Goal: Communication & Community: Answer question/provide support

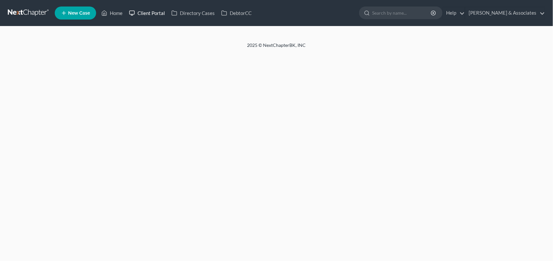
drag, startPoint x: 133, startPoint y: 18, endPoint x: 122, endPoint y: 20, distance: 11.5
click at [133, 18] on link "Client Portal" at bounding box center [147, 13] width 42 height 12
click at [108, 17] on link "Home" at bounding box center [112, 13] width 28 height 12
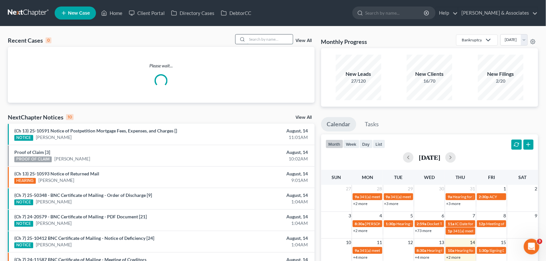
click at [254, 41] on input "search" at bounding box center [270, 39] width 46 height 9
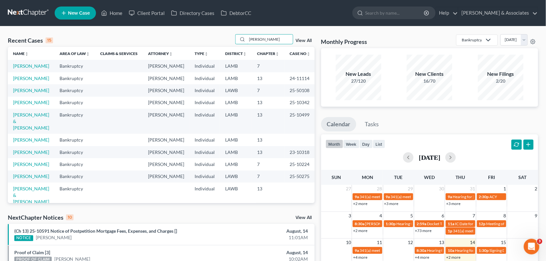
type input "[PERSON_NAME]"
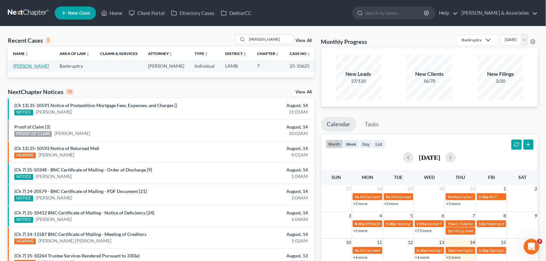
click at [34, 68] on link "[PERSON_NAME]" at bounding box center [31, 66] width 36 height 6
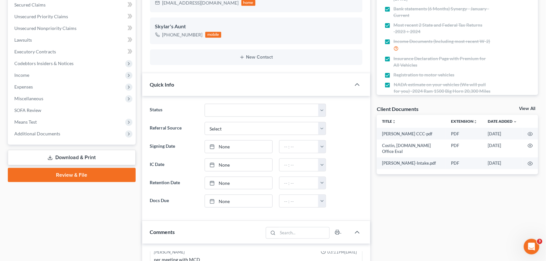
scroll to position [137, 0]
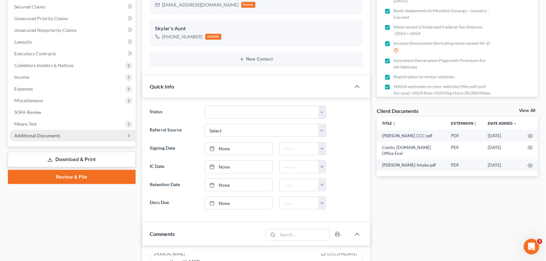
click at [55, 134] on span "Additional Documents" at bounding box center [37, 136] width 46 height 6
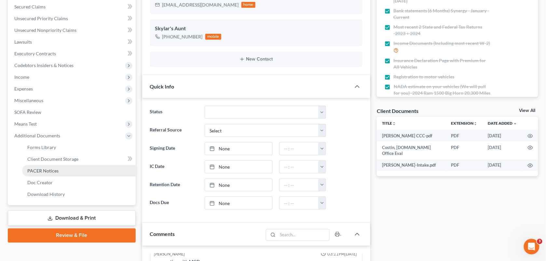
click at [54, 173] on span "PACER Notices" at bounding box center [42, 171] width 31 height 6
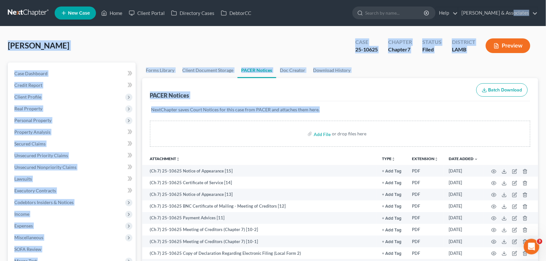
drag, startPoint x: 380, startPoint y: 117, endPoint x: 549, endPoint y: 14, distance: 198.7
click at [546, 14] on html "Home New Case Client Portal Directory Cases DebtorCC [PERSON_NAME] & Associates…" at bounding box center [273, 211] width 546 height 422
click at [120, 9] on link "Home" at bounding box center [112, 13] width 28 height 12
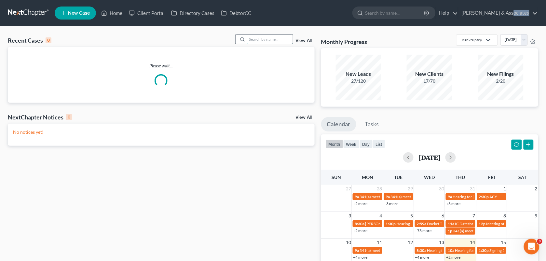
click at [257, 38] on input "search" at bounding box center [270, 39] width 46 height 9
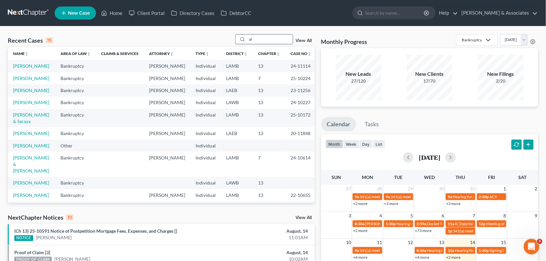
type input "a"
type input "[PERSON_NAME]"
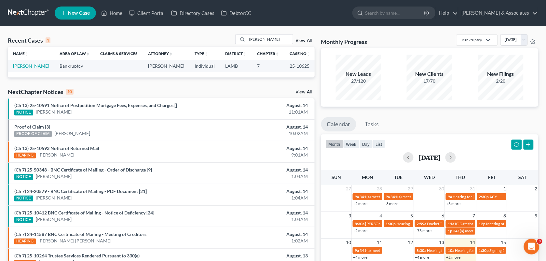
click at [28, 66] on link "[PERSON_NAME]" at bounding box center [31, 66] width 36 height 6
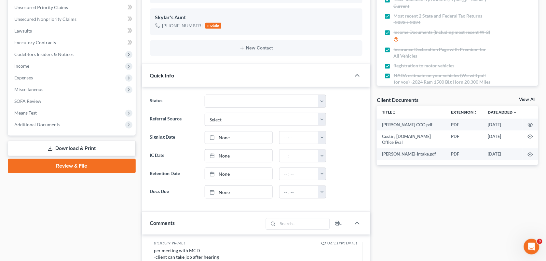
scroll to position [130, 0]
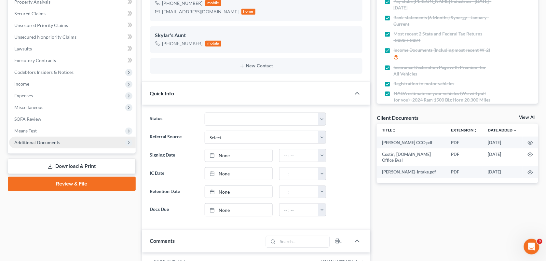
click at [62, 143] on span "Additional Documents" at bounding box center [72, 143] width 127 height 12
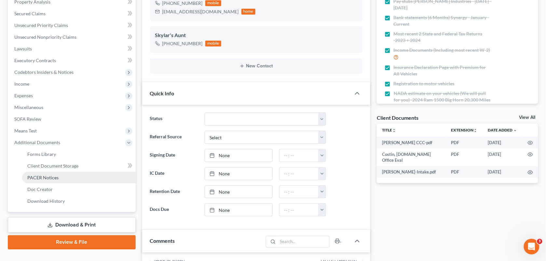
click at [54, 176] on span "PACER Notices" at bounding box center [42, 178] width 31 height 6
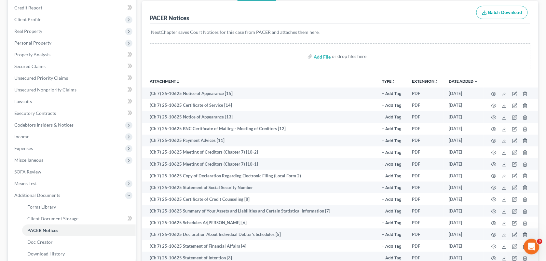
scroll to position [82, 0]
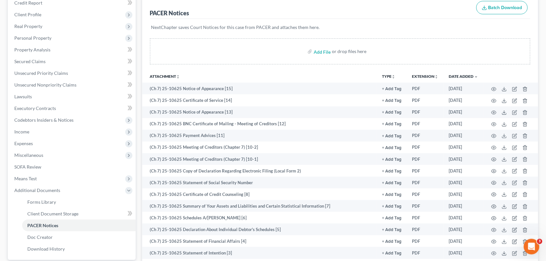
click at [222, 16] on div "PACER Notices Batch Download" at bounding box center [340, 7] width 381 height 23
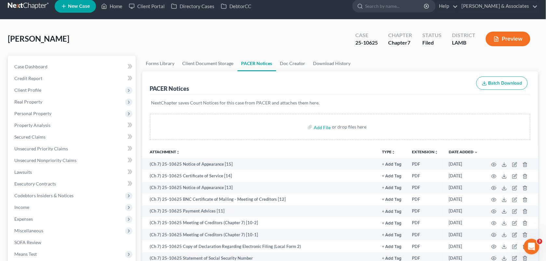
scroll to position [0, 0]
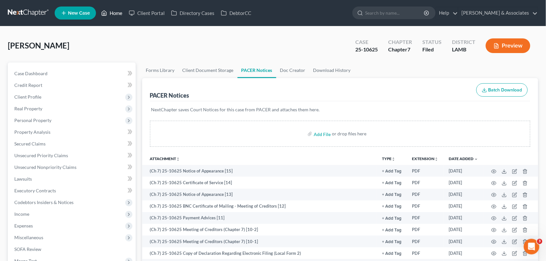
click at [116, 14] on link "Home" at bounding box center [112, 13] width 28 height 12
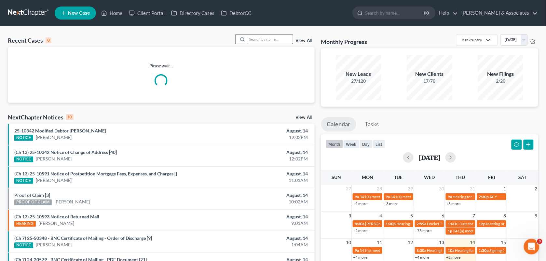
click at [254, 41] on input "search" at bounding box center [270, 39] width 46 height 9
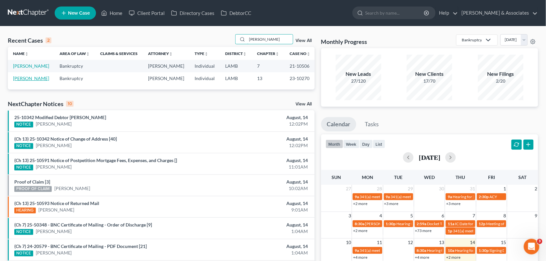
type input "[PERSON_NAME]"
click at [23, 81] on link "[PERSON_NAME]" at bounding box center [31, 79] width 36 height 6
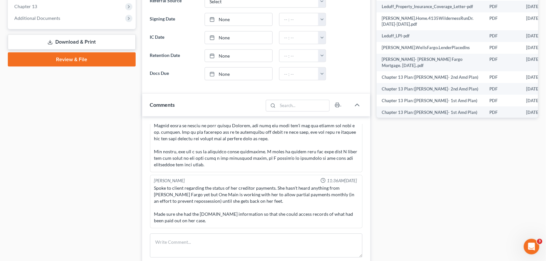
scroll to position [264, 0]
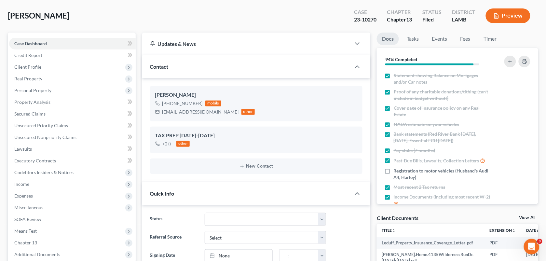
scroll to position [0, 0]
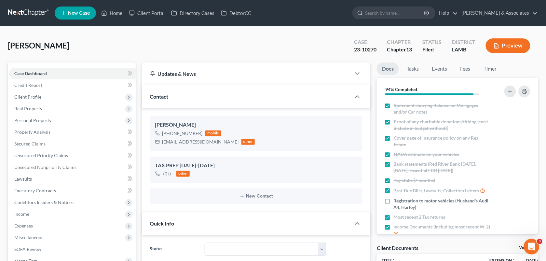
click at [331, 42] on div "[PERSON_NAME] Upgraded Case 23-10270 Chapter Chapter 13 Status Filed District […" at bounding box center [273, 48] width 531 height 28
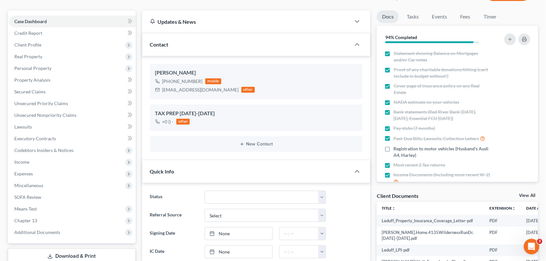
scroll to position [48, 0]
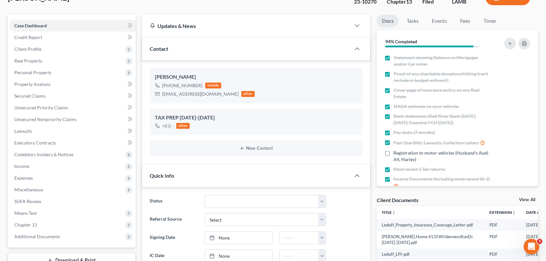
click at [233, 63] on div "[PERSON_NAME] [PHONE_NUMBER] mobile [EMAIL_ADDRESS][DOMAIN_NAME] other TAX PREP…" at bounding box center [256, 112] width 229 height 104
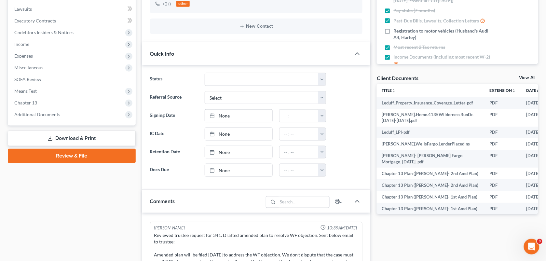
scroll to position [168, 0]
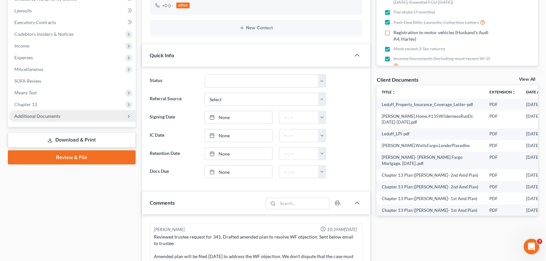
click at [55, 119] on span "Additional Documents" at bounding box center [72, 116] width 127 height 12
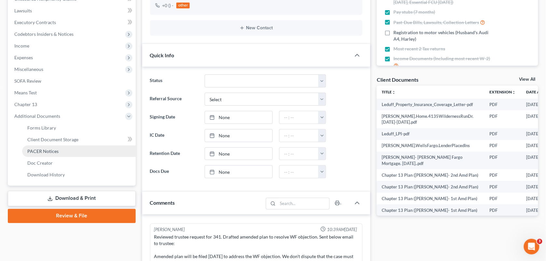
click at [59, 150] on link "PACER Notices" at bounding box center [79, 152] width 114 height 12
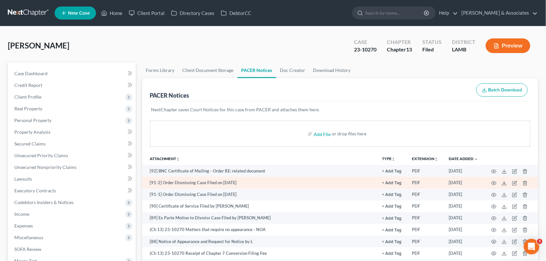
click at [232, 182] on td "[91-2] Order Dismissing Case Filed on [DATE]" at bounding box center [259, 183] width 235 height 12
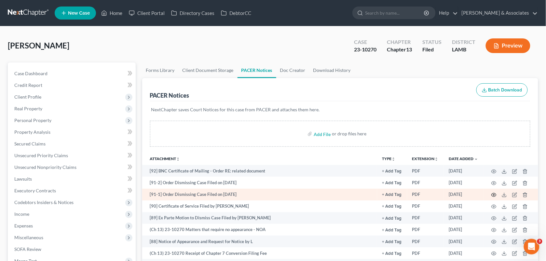
click at [494, 196] on icon "button" at bounding box center [494, 194] width 5 height 5
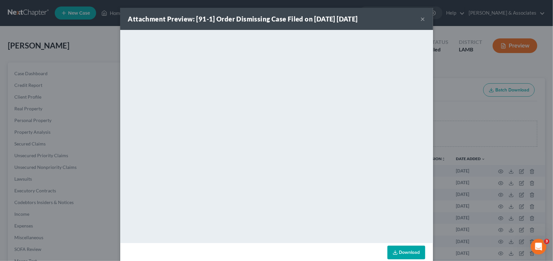
click at [420, 17] on button "×" at bounding box center [422, 19] width 5 height 8
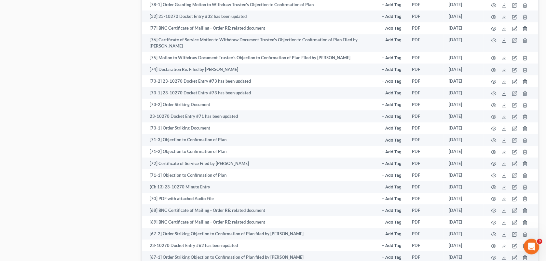
scroll to position [385, 0]
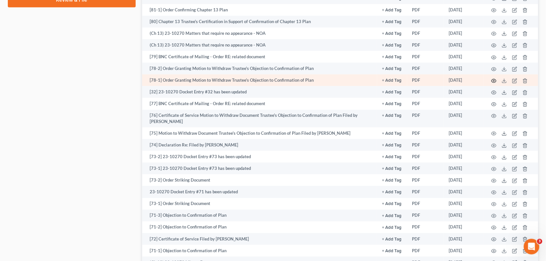
click at [496, 82] on icon "button" at bounding box center [494, 80] width 5 height 5
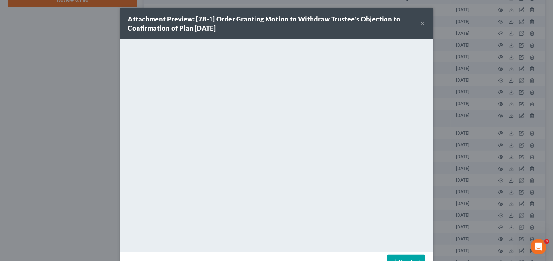
click at [420, 23] on button "×" at bounding box center [422, 24] width 5 height 8
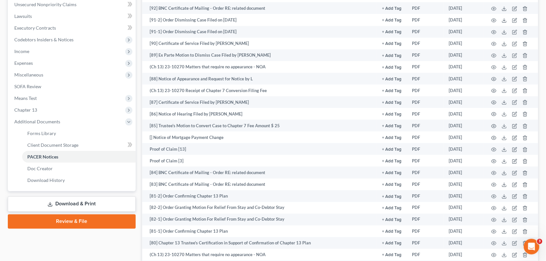
scroll to position [138, 0]
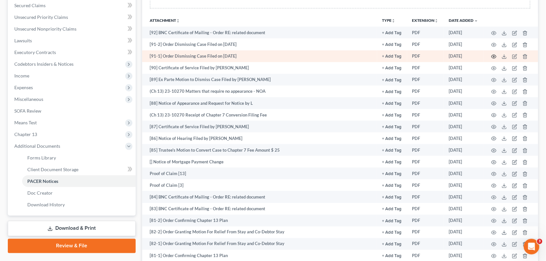
click at [492, 54] on icon "button" at bounding box center [494, 56] width 5 height 5
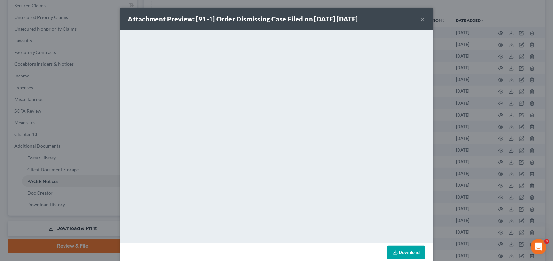
click at [421, 22] on button "×" at bounding box center [422, 19] width 5 height 8
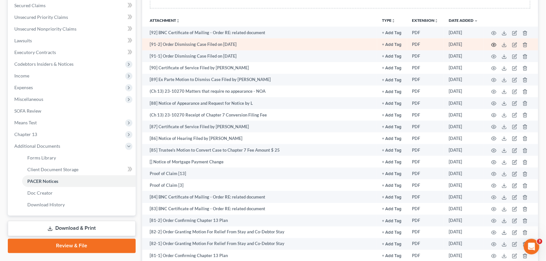
click at [494, 42] on icon "button" at bounding box center [494, 44] width 5 height 5
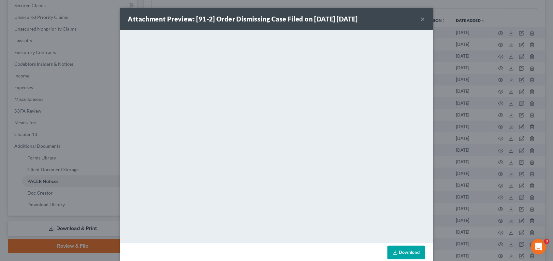
click at [422, 18] on button "×" at bounding box center [422, 19] width 5 height 8
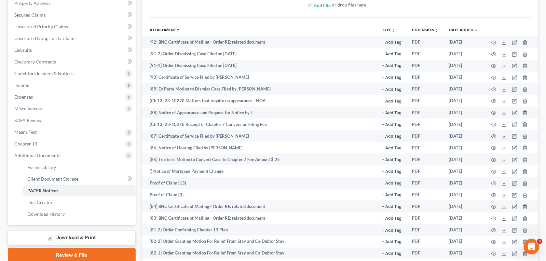
scroll to position [0, 0]
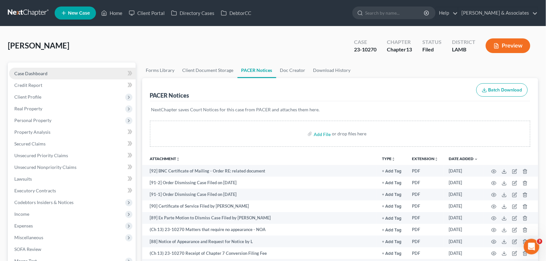
click at [57, 77] on link "Case Dashboard" at bounding box center [72, 74] width 127 height 12
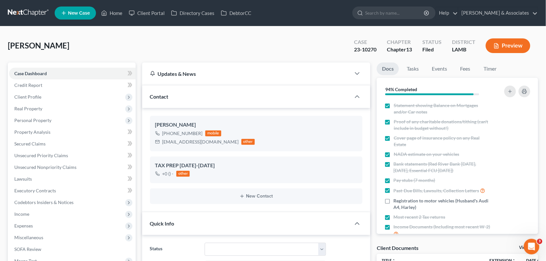
scroll to position [9, 0]
click at [229, 38] on div "[PERSON_NAME] Upgraded Case 23-10270 Chapter Chapter 13 Status Filed District […" at bounding box center [273, 48] width 531 height 28
click at [106, 12] on icon at bounding box center [104, 13] width 5 height 5
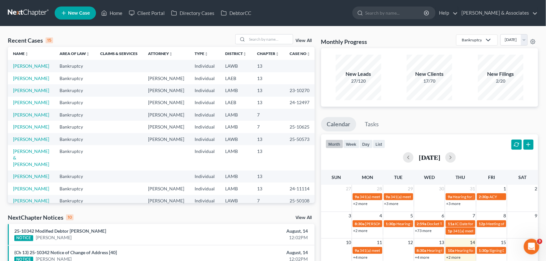
click at [35, 133] on td "[PERSON_NAME]" at bounding box center [31, 127] width 47 height 12
click at [36, 130] on link "[PERSON_NAME]" at bounding box center [31, 127] width 36 height 6
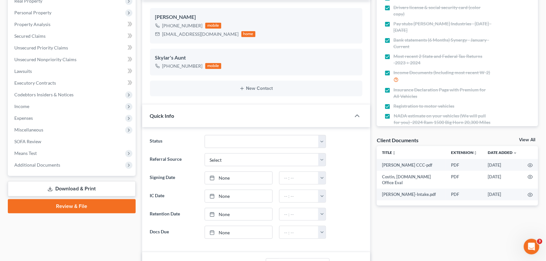
scroll to position [934, 0]
click at [33, 167] on span "Additional Documents" at bounding box center [72, 165] width 127 height 12
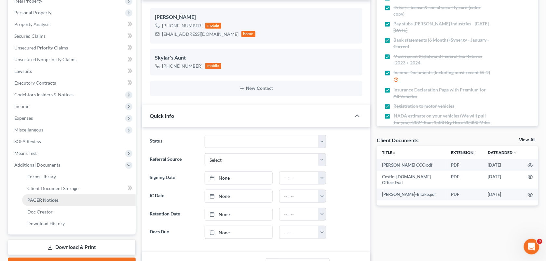
click at [62, 202] on link "PACER Notices" at bounding box center [79, 200] width 114 height 12
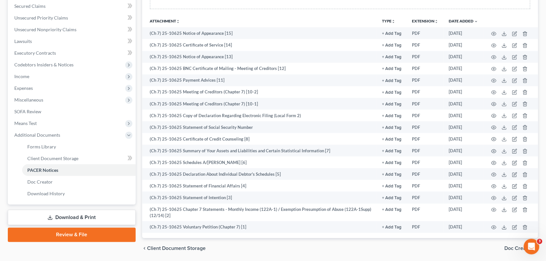
scroll to position [144, 0]
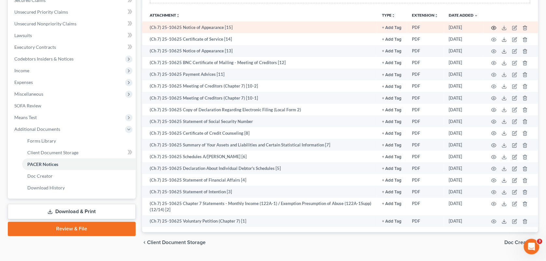
click at [495, 26] on icon "button" at bounding box center [494, 28] width 5 height 4
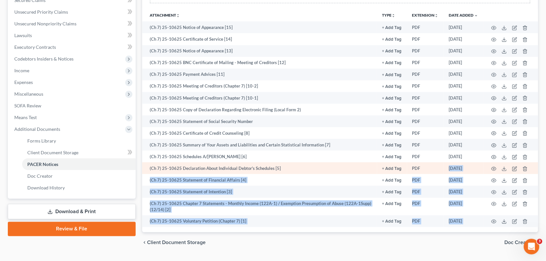
drag, startPoint x: 431, startPoint y: 152, endPoint x: 429, endPoint y: 165, distance: 12.5
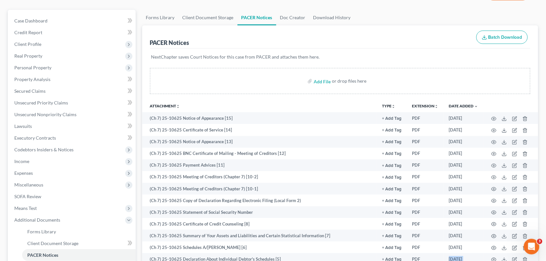
scroll to position [54, 0]
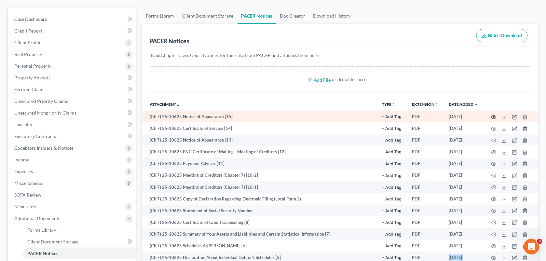
click at [495, 117] on circle "button" at bounding box center [494, 117] width 1 height 1
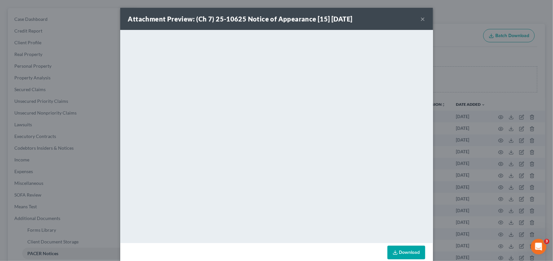
click at [416, 16] on div "Attachment Preview: (Ch 7) 25-10625 Notice of Appearance [15] [DATE] ×" at bounding box center [276, 19] width 313 height 22
click at [420, 18] on button "×" at bounding box center [422, 19] width 5 height 8
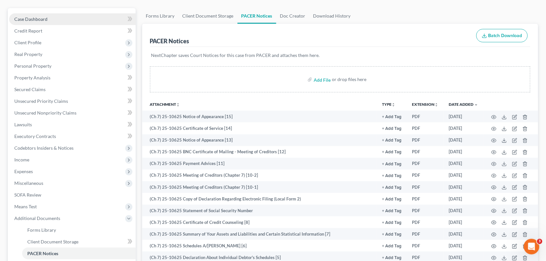
click at [48, 21] on link "Case Dashboard" at bounding box center [72, 19] width 127 height 12
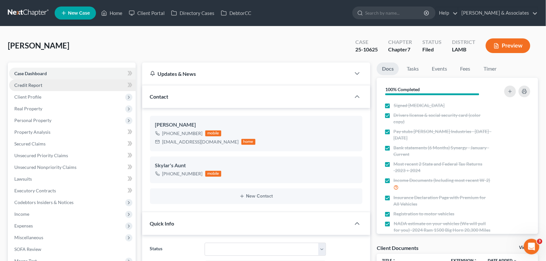
scroll to position [934, 0]
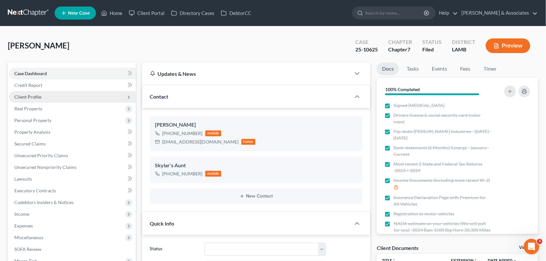
click at [76, 99] on span "Client Profile" at bounding box center [72, 97] width 127 height 12
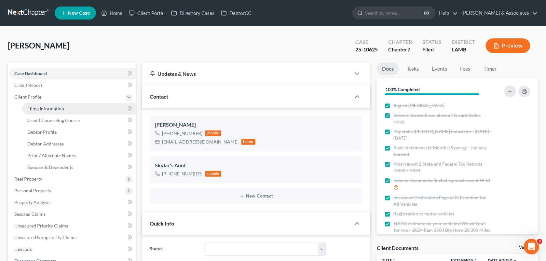
click at [77, 107] on link "Filing Information" at bounding box center [79, 109] width 114 height 12
select select "1"
select select "0"
select select "19"
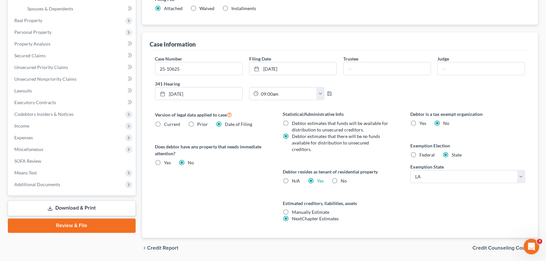
scroll to position [159, 0]
click at [226, 34] on div "Case Information" at bounding box center [340, 41] width 381 height 18
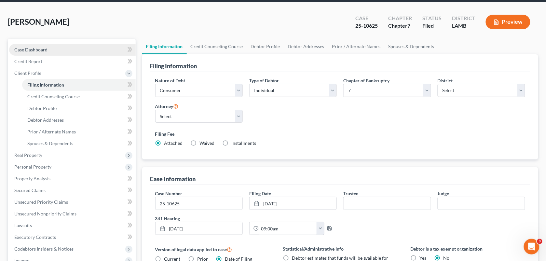
click at [56, 48] on link "Case Dashboard" at bounding box center [72, 50] width 127 height 12
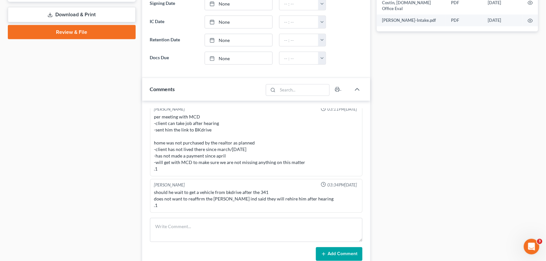
scroll to position [281, 0]
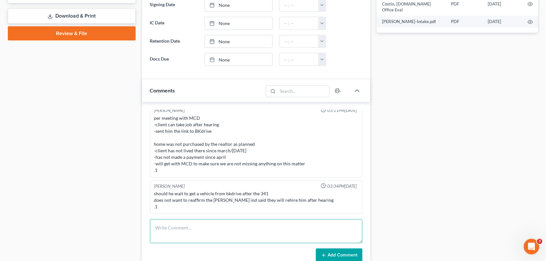
click at [189, 228] on textarea at bounding box center [256, 231] width 213 height 24
paste textarea "[PERSON_NAME] had received a letter stating that the mtg company was going to b…"
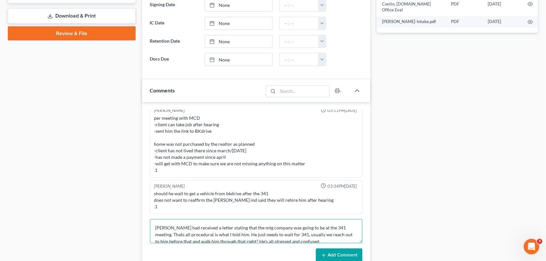
scroll to position [8, 0]
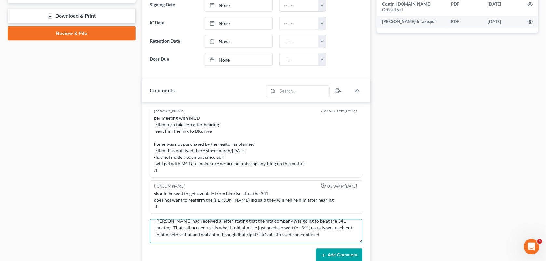
drag, startPoint x: 255, startPoint y: 232, endPoint x: 244, endPoint y: 233, distance: 11.5
click at [244, 233] on textarea "[PERSON_NAME] had received a letter stating that the mtg company was going to b…" at bounding box center [256, 231] width 213 height 24
click at [315, 233] on textarea "[PERSON_NAME] had received a letter stating that the mtg company was going to b…" at bounding box center [256, 231] width 213 height 24
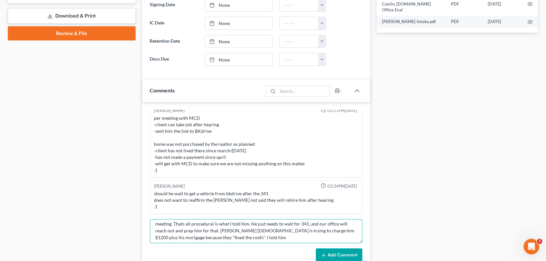
scroll to position [0, 0]
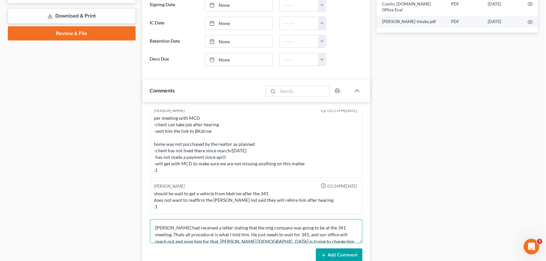
drag, startPoint x: 198, startPoint y: 230, endPoint x: 220, endPoint y: 236, distance: 23.5
click at [220, 236] on textarea "[PERSON_NAME] had received a letter stating that the mtg company was going to b…" at bounding box center [256, 231] width 213 height 24
click at [219, 242] on textarea "[PERSON_NAME] had received a letter stating that the mtg company was going to b…" at bounding box center [256, 231] width 213 height 24
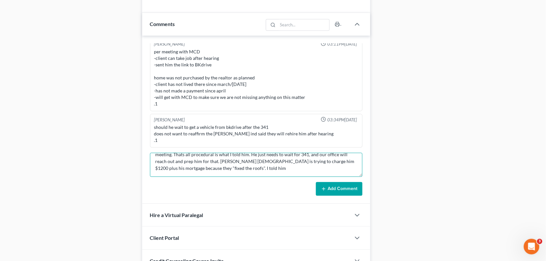
drag, startPoint x: 219, startPoint y: 242, endPoint x: 256, endPoint y: 256, distance: 39.2
click at [256, 256] on div "Updates & News × [US_STATE][GEOGRAPHIC_DATA] Notes: Take a look at NextChapter'…" at bounding box center [256, 5] width 229 height 581
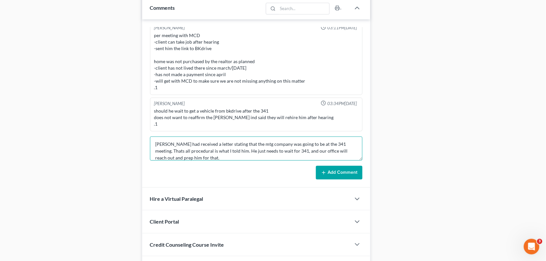
scroll to position [0, 0]
click at [249, 153] on textarea "[PERSON_NAME] had received a letter stating that the mtg company was going to b…" at bounding box center [256, 149] width 213 height 24
paste textarea "OA [DEMOGRAPHIC_DATA] is trying to charge him $1200 plus his mortgage because t…"
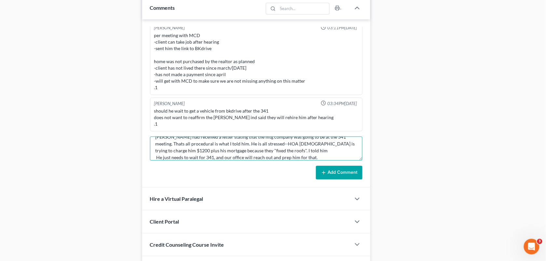
click at [292, 152] on textarea "[PERSON_NAME] had received a letter stating that the mtg company was going to b…" at bounding box center [256, 149] width 213 height 24
click at [316, 161] on textarea "[PERSON_NAME] had received a letter stating that the mtg company was going to b…" at bounding box center [256, 149] width 213 height 24
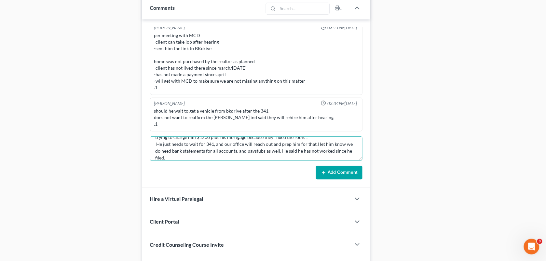
click at [283, 153] on textarea "[PERSON_NAME] had received a letter stating that the mtg company was going to b…" at bounding box center [256, 149] width 213 height 24
click at [224, 153] on textarea "[PERSON_NAME] had received a letter stating that the mtg company was going to b…" at bounding box center [256, 149] width 213 height 24
click at [202, 161] on textarea "[PERSON_NAME] had received a letter stating that the mtg company was going to b…" at bounding box center [256, 149] width 213 height 24
type textarea "[PERSON_NAME] had received a letter stating that the mtg company was going to b…"
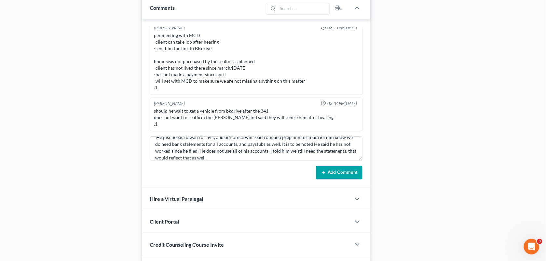
click at [338, 171] on button "Add Comment" at bounding box center [339, 173] width 47 height 14
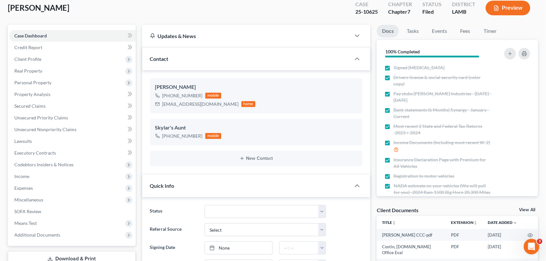
scroll to position [4, 0]
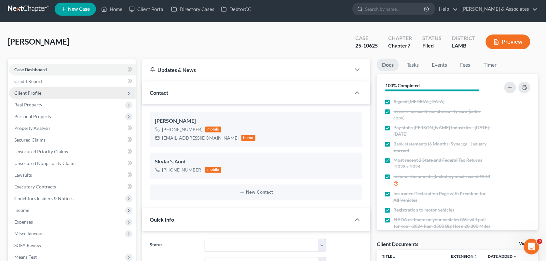
click at [33, 89] on span "Client Profile" at bounding box center [72, 93] width 127 height 12
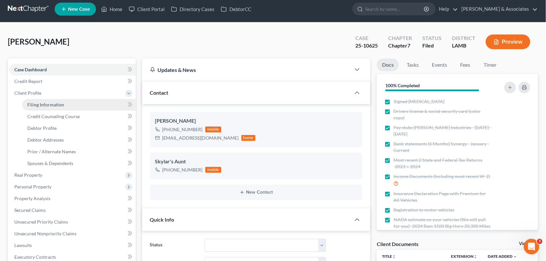
click at [39, 103] on span "Filing Information" at bounding box center [45, 105] width 37 height 6
select select "1"
select select "0"
select select "35"
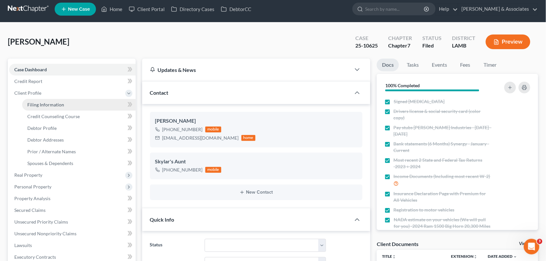
select select "0"
select select "19"
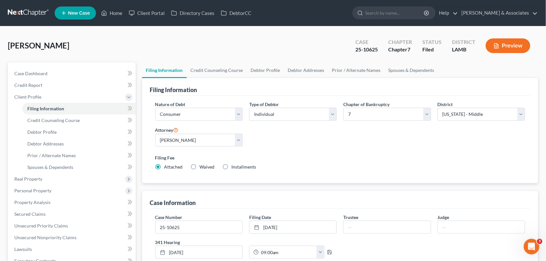
click at [217, 54] on div "[PERSON_NAME] Upgraded Case 25-10625 Chapter Chapter 7 Status Filed District [G…" at bounding box center [273, 48] width 531 height 28
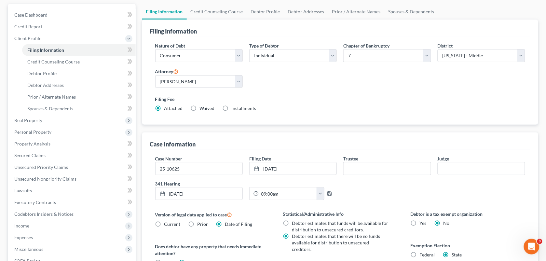
scroll to position [7, 0]
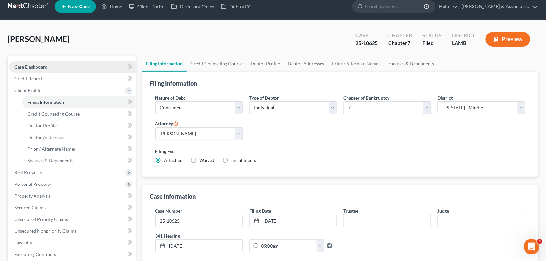
click at [54, 67] on link "Case Dashboard" at bounding box center [72, 67] width 127 height 12
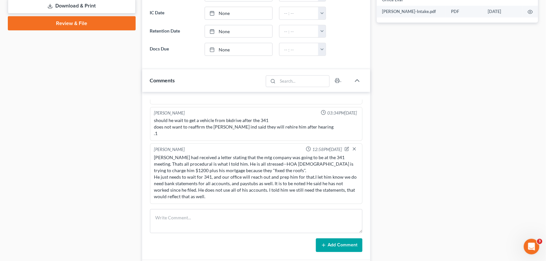
scroll to position [292, 0]
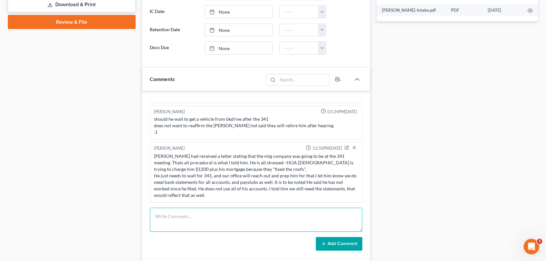
click at [199, 221] on textarea at bounding box center [256, 220] width 213 height 24
type textarea "He called back to mention that the Synergy & Capital One Accounts were closed. …"
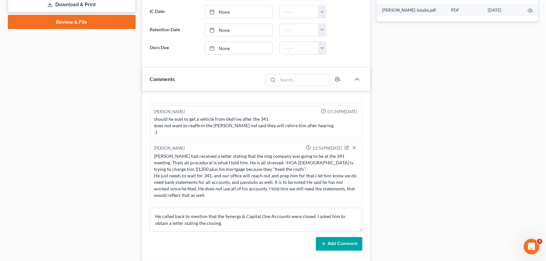
click at [333, 242] on button "Add Comment" at bounding box center [339, 244] width 47 height 14
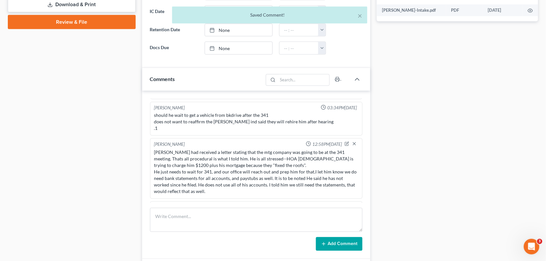
scroll to position [1028, 0]
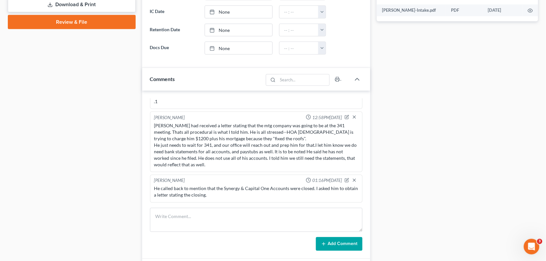
drag, startPoint x: 262, startPoint y: 7, endPoint x: 241, endPoint y: 1, distance: 22.0
click at [262, 7] on link "None" at bounding box center [238, 12] width 67 height 12
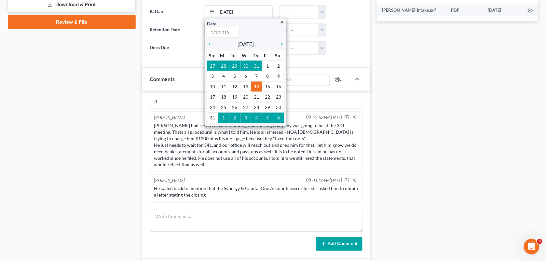
type input "[DATE]"
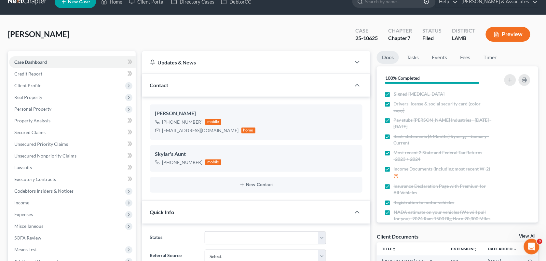
scroll to position [0, 0]
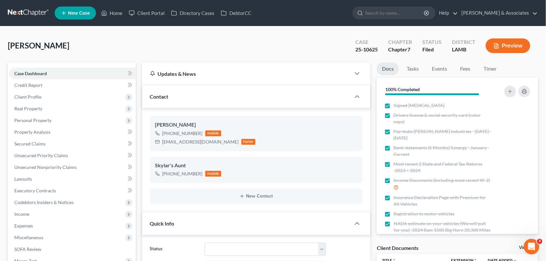
click at [115, 20] on ul "New Case Home Client Portal Directory Cases DebtorCC - No Result - See all resu…" at bounding box center [297, 13] width 484 height 17
click at [114, 15] on link "Home" at bounding box center [112, 13] width 28 height 12
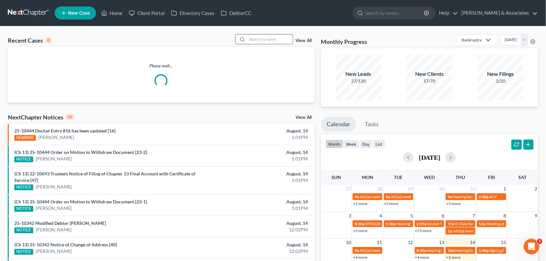
click at [264, 42] on input "search" at bounding box center [270, 39] width 46 height 9
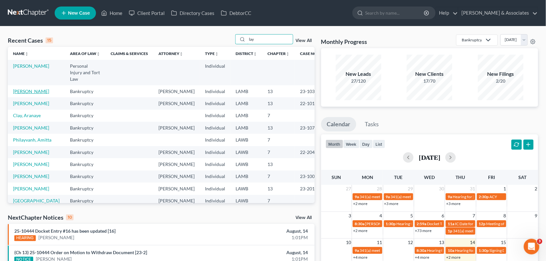
type input "lay"
click at [25, 89] on link "[PERSON_NAME]" at bounding box center [31, 92] width 36 height 6
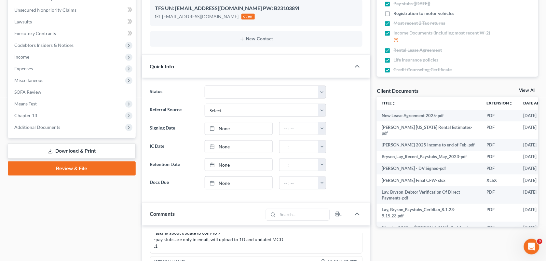
scroll to position [21, 0]
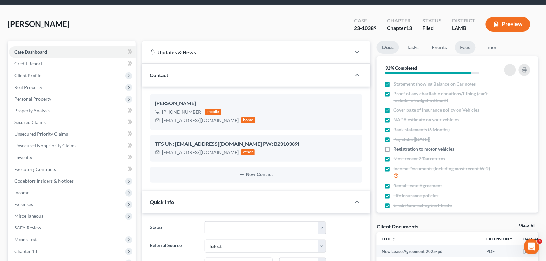
click at [462, 46] on link "Fees" at bounding box center [465, 47] width 21 height 13
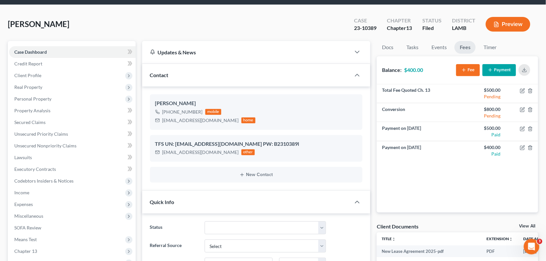
click at [229, 13] on div "[PERSON_NAME] Upgraded Case 23-10389 Chapter Chapter 13 Status Filed District […" at bounding box center [273, 27] width 531 height 28
click at [501, 70] on button "Payment" at bounding box center [500, 70] width 34 height 12
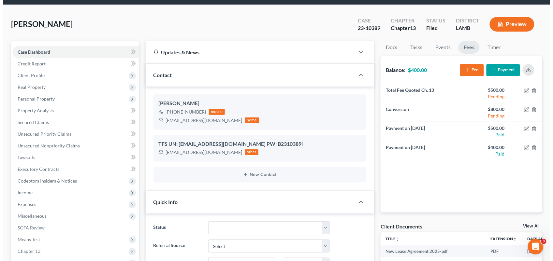
scroll to position [663, 0]
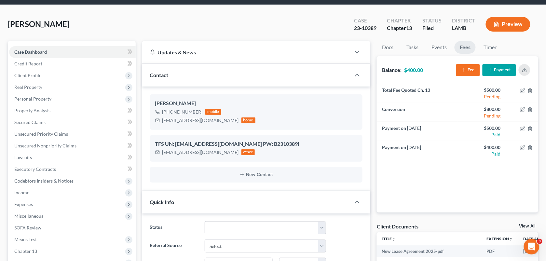
click at [511, 69] on button "Payment" at bounding box center [500, 70] width 34 height 12
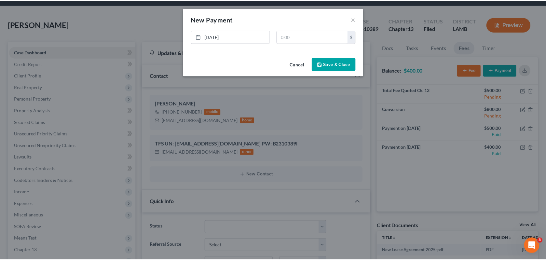
scroll to position [657, 0]
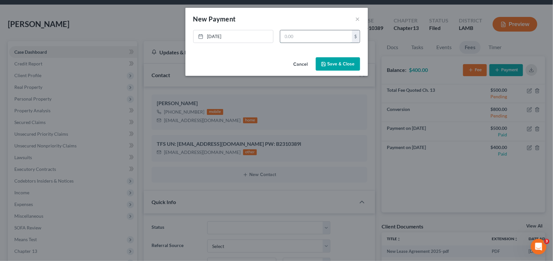
click at [307, 42] on input "text" at bounding box center [316, 36] width 72 height 12
type input "400.00"
click at [332, 59] on button "Save & Close" at bounding box center [338, 64] width 44 height 14
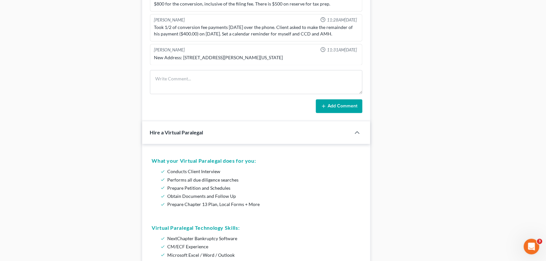
scroll to position [436, 0]
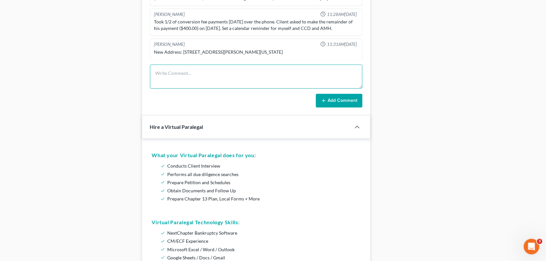
click at [217, 68] on textarea at bounding box center [256, 76] width 213 height 24
type textarea "Called and paid the remainder of his conversion fee."
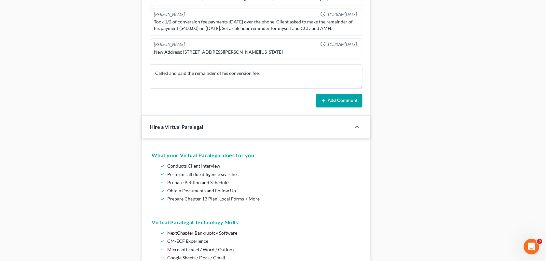
click at [343, 100] on button "Add Comment" at bounding box center [339, 101] width 47 height 14
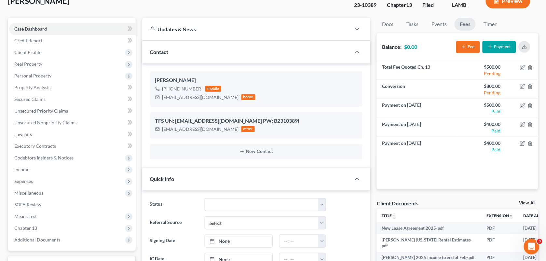
scroll to position [0, 0]
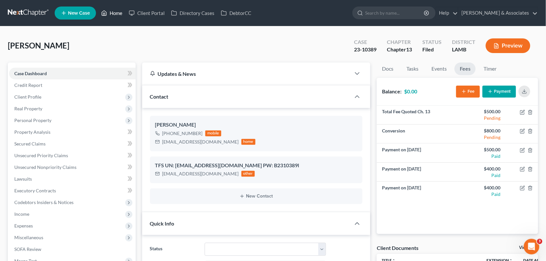
click at [112, 15] on link "Home" at bounding box center [112, 13] width 28 height 12
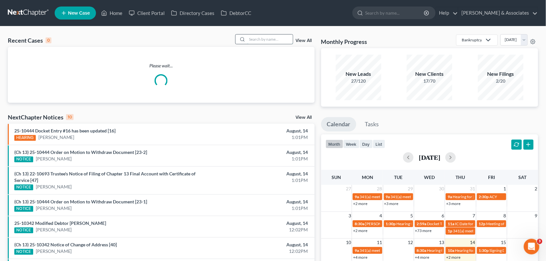
click at [253, 41] on input "search" at bounding box center [270, 39] width 46 height 9
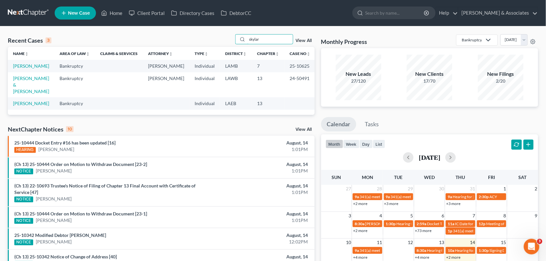
type input "skylar"
click at [33, 68] on td "[PERSON_NAME]" at bounding box center [31, 66] width 47 height 12
click at [33, 68] on link "[PERSON_NAME]" at bounding box center [31, 66] width 36 height 6
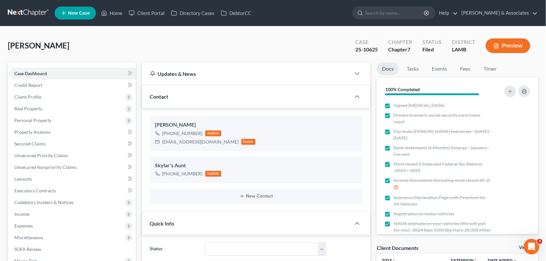
scroll to position [1028, 0]
drag, startPoint x: 214, startPoint y: 66, endPoint x: 175, endPoint y: 30, distance: 53.3
click at [214, 66] on div "Updates & News" at bounding box center [246, 74] width 209 height 22
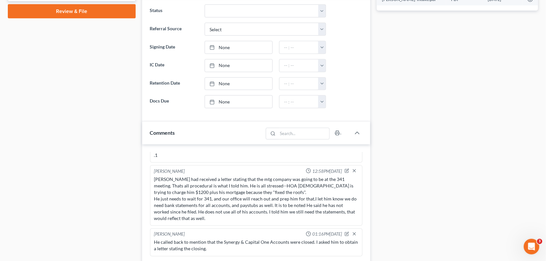
scroll to position [399, 0]
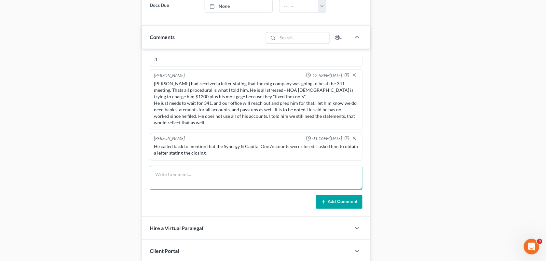
click at [233, 180] on textarea at bounding box center [256, 178] width 213 height 24
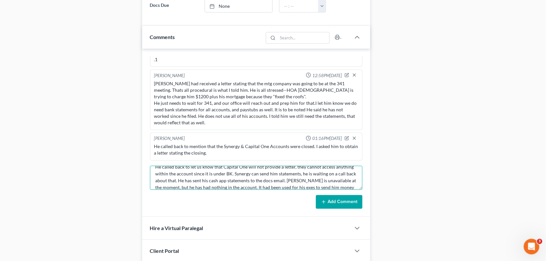
scroll to position [15, 0]
type textarea "He called back to let us know that Capital One will not provide a letter, they …"
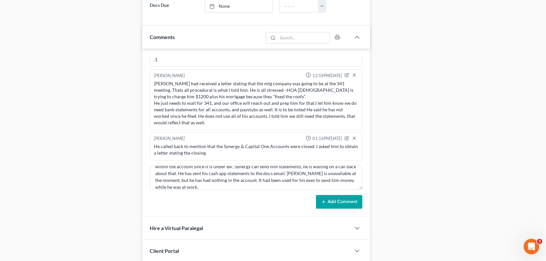
click at [338, 198] on button "Add Comment" at bounding box center [339, 202] width 47 height 14
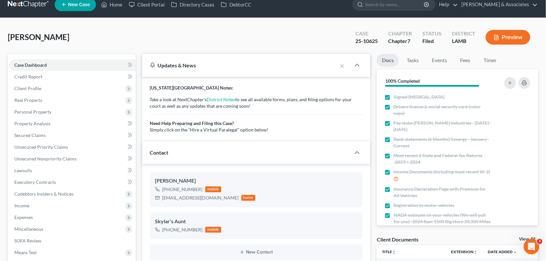
scroll to position [0, 0]
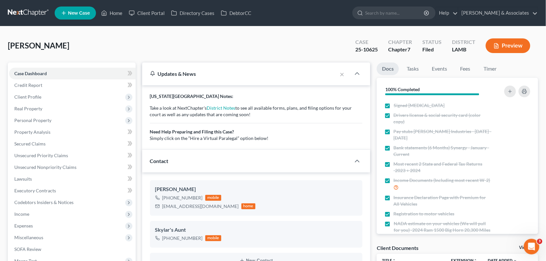
click at [122, 20] on ul "New Case Home Client Portal Directory Cases DebtorCC - No Result - See all resu…" at bounding box center [297, 13] width 484 height 17
click at [115, 10] on link "Home" at bounding box center [112, 13] width 28 height 12
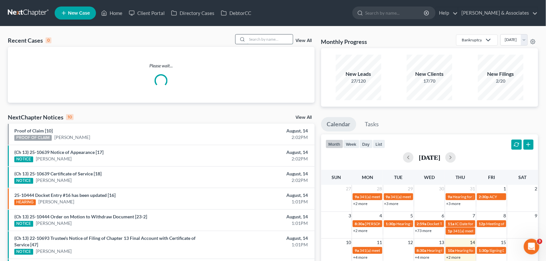
click at [257, 42] on input "search" at bounding box center [270, 39] width 46 height 9
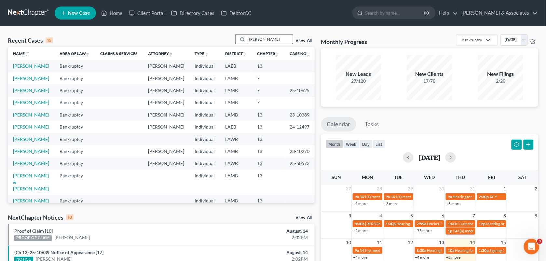
type input "[PERSON_NAME]"
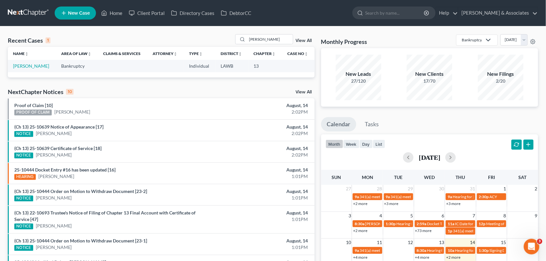
click at [31, 69] on td "[PERSON_NAME]" at bounding box center [32, 66] width 48 height 12
click at [32, 66] on link "[PERSON_NAME]" at bounding box center [31, 66] width 36 height 6
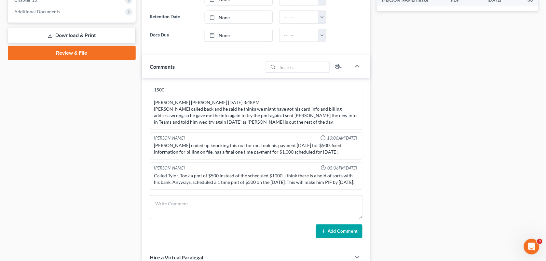
scroll to position [278, 0]
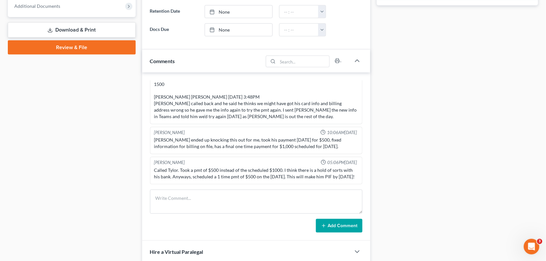
click at [115, 161] on div "Case Dashboard Payments Invoices Payments Payments Credit Report Client Profile" at bounding box center [72, 58] width 134 height 548
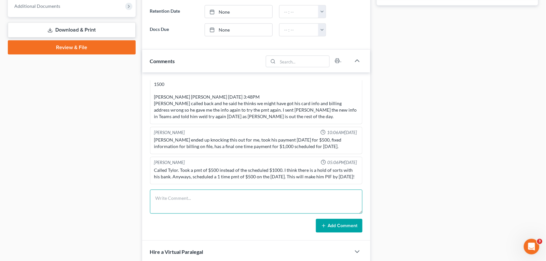
click at [161, 209] on textarea at bounding box center [256, 202] width 213 height 24
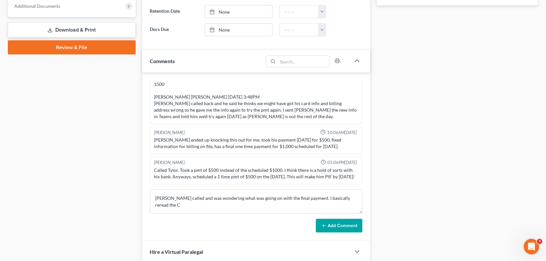
click at [130, 198] on div "Case Dashboard Payments Invoices Payments Payments Credit Report Client Profile" at bounding box center [72, 58] width 134 height 548
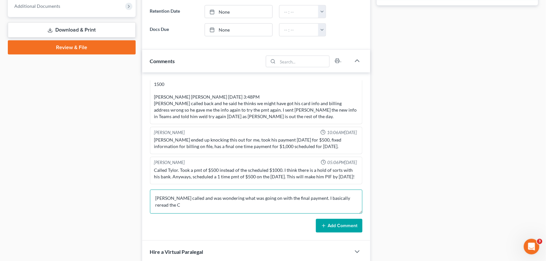
click at [346, 204] on textarea "[PERSON_NAME] called and was wondering what was going on with the final payment…" at bounding box center [256, 202] width 213 height 24
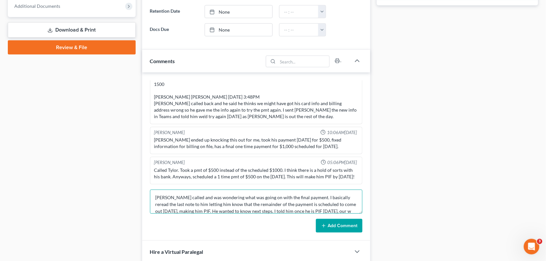
scroll to position [7, 0]
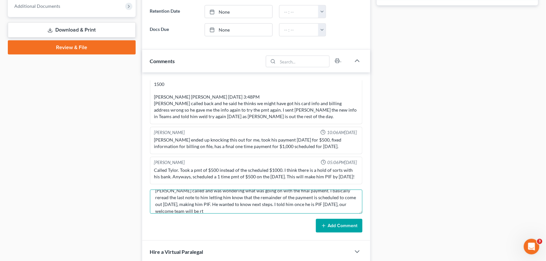
type textarea "[PERSON_NAME] called and was wondering what was going on with the final payment…"
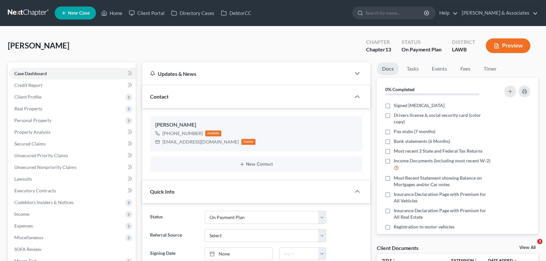
select select "16"
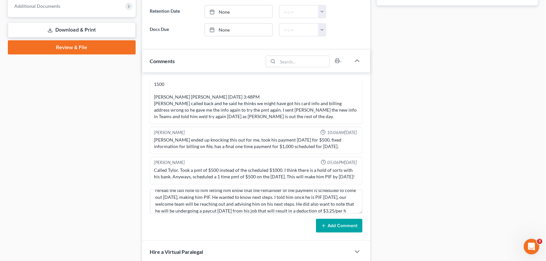
scroll to position [21, 0]
type textarea "Tylor called and was wondering what was going on with the final payment. I basi…"
click at [336, 232] on button "Add Comment" at bounding box center [339, 226] width 47 height 14
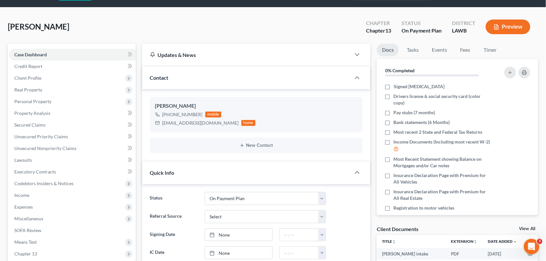
scroll to position [10, 0]
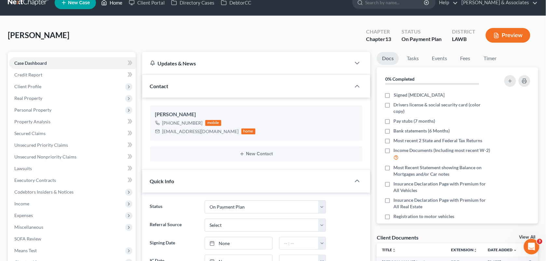
click at [115, 7] on link "Home" at bounding box center [112, 3] width 28 height 12
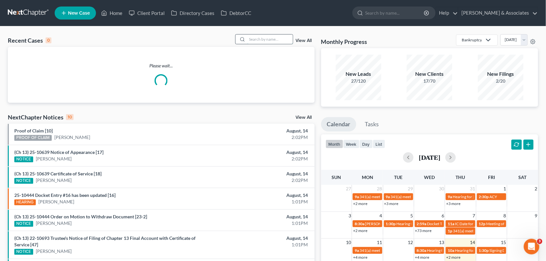
click at [257, 37] on input "search" at bounding box center [270, 39] width 46 height 9
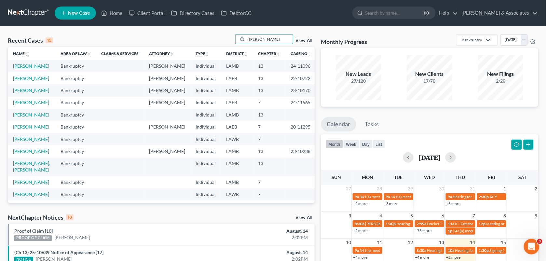
type input "rogers"
click at [33, 66] on link "Rogers, Joann" at bounding box center [31, 66] width 36 height 6
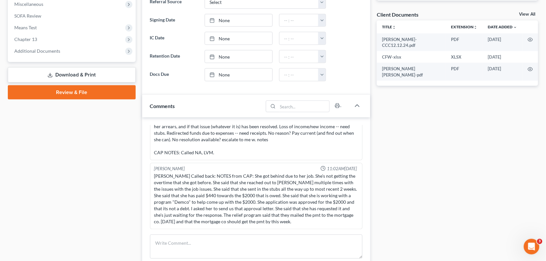
scroll to position [1951, 0]
drag, startPoint x: 118, startPoint y: 174, endPoint x: 324, endPoint y: 173, distance: 205.8
click at [118, 174] on div "Case Dashboard Payments Invoices Payments Payments Credit Report Client Profile" at bounding box center [72, 199] width 134 height 741
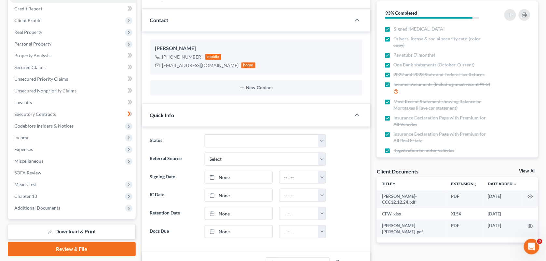
scroll to position [86, 0]
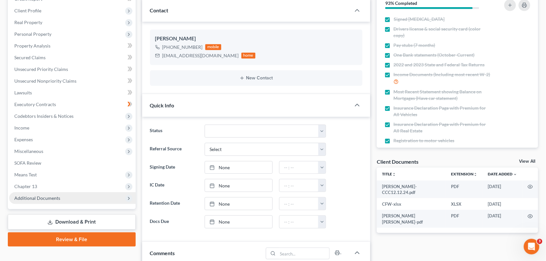
click at [61, 192] on span "Additional Documents" at bounding box center [72, 198] width 127 height 12
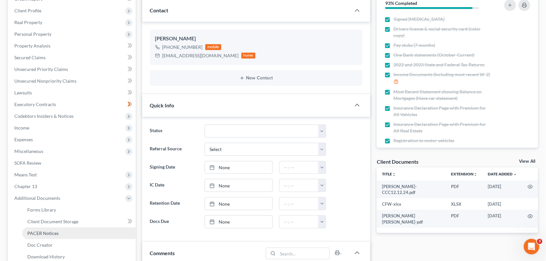
click at [61, 233] on link "PACER Notices" at bounding box center [79, 234] width 114 height 12
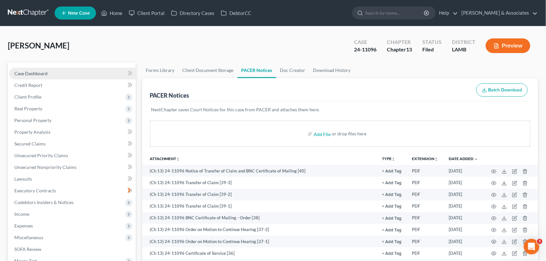
drag, startPoint x: 164, startPoint y: 37, endPoint x: 35, endPoint y: 75, distance: 134.0
click at [164, 37] on div "Rogers, Joann Upgraded Case 24-11096 Chapter Chapter 13 Status Filed District L…" at bounding box center [273, 48] width 531 height 28
click at [35, 75] on span "Case Dashboard" at bounding box center [30, 74] width 33 height 6
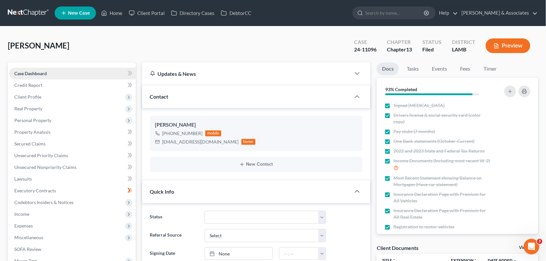
scroll to position [102, 0]
click at [467, 21] on ul "New Case Home Client Portal Directory Cases DebtorCC - No Result - See all resu…" at bounding box center [297, 13] width 484 height 17
click at [205, 124] on div "Joann Rogers" at bounding box center [256, 125] width 203 height 8
click at [170, 126] on div "Joann Rogers" at bounding box center [256, 125] width 203 height 8
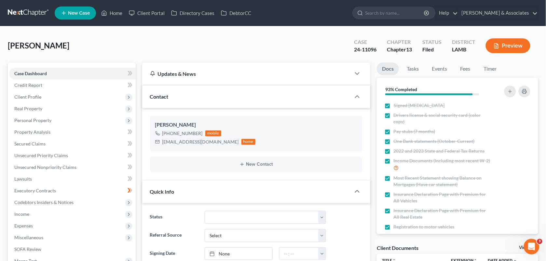
scroll to position [355, 0]
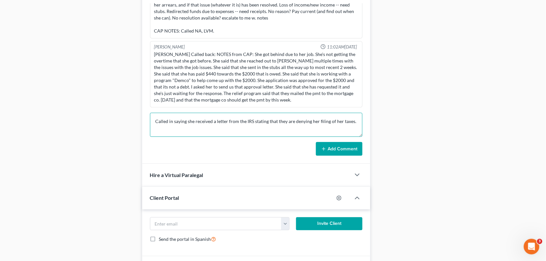
paste textarea "said that yes we did in fact prepare the taxes for her. She said we told her no…"
click at [168, 130] on textarea "Called in saying she received a letter from the IRS stating that they are denyi…" at bounding box center [256, 125] width 213 height 24
click at [280, 131] on textarea "Called in saying she received a letter from the IRS stating that they are denyi…" at bounding box center [256, 125] width 213 height 24
click at [287, 131] on textarea "Called in saying she received a letter from the IRS stating that they are denyi…" at bounding box center [256, 125] width 213 height 24
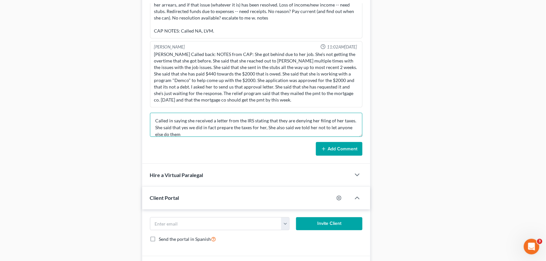
click at [218, 134] on textarea "Called in saying she received a letter from the IRS stating that they are denyi…" at bounding box center [256, 125] width 213 height 24
type textarea "Called in saying she received a letter from the IRS stating that they are denyi…"
click at [331, 155] on button "Add Comment" at bounding box center [339, 149] width 47 height 14
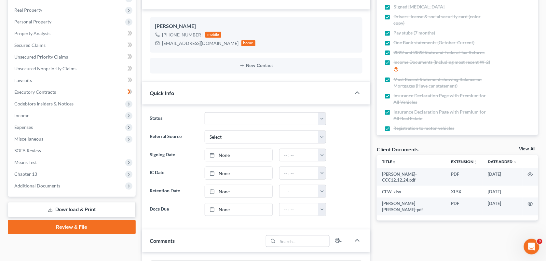
scroll to position [0, 0]
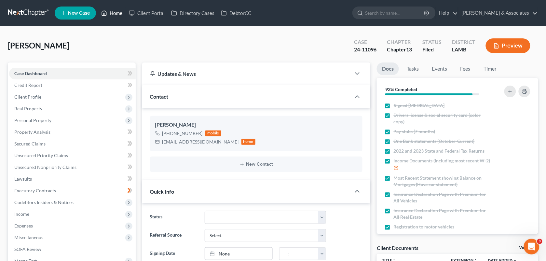
click at [108, 11] on link "Home" at bounding box center [112, 13] width 28 height 12
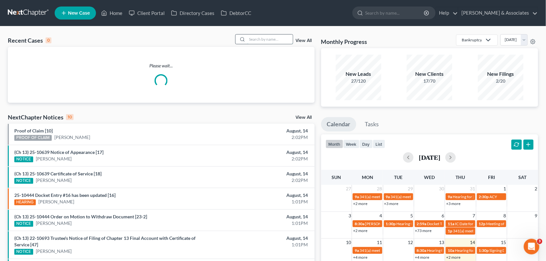
click at [251, 36] on input "search" at bounding box center [270, 39] width 46 height 9
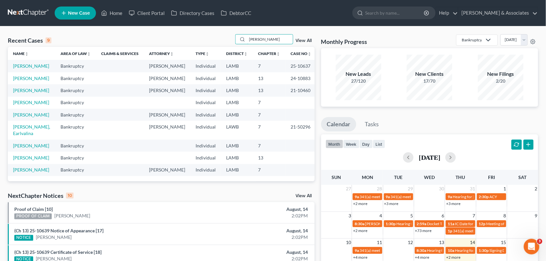
type input "dunn"
click at [25, 69] on td "Dunn, Amina" at bounding box center [32, 66] width 48 height 12
click at [30, 67] on link "Dunn, Amina" at bounding box center [31, 66] width 36 height 6
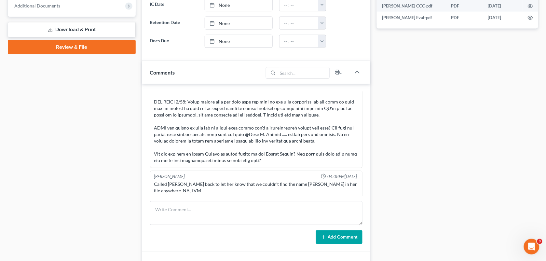
scroll to position [268, 0]
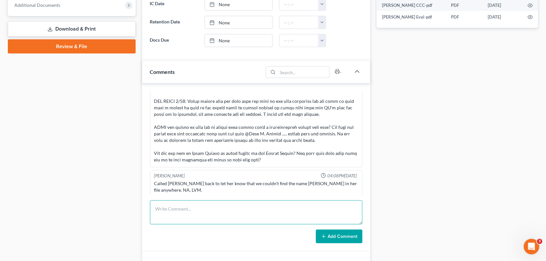
click at [263, 211] on textarea at bounding box center [256, 213] width 213 height 24
paste textarea "Can you reach out to Amina Dunn for the following: Cash App July Statement PayP…"
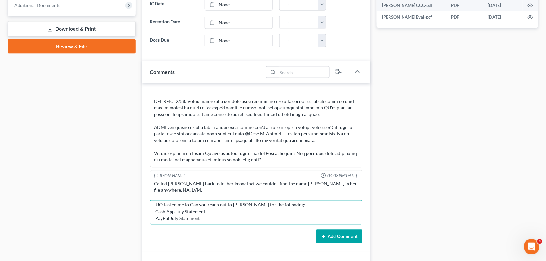
scroll to position [0, 0]
click at [207, 209] on textarea "JJO tasked me to Can you reach out to Amina Dunn for the following: Cash App Ju…" at bounding box center [256, 213] width 213 height 24
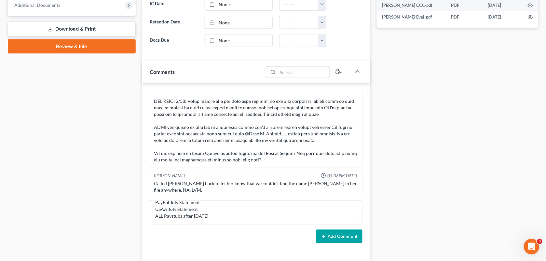
click at [412, 142] on div "Docs Tasks Events Fees Timer 100% Completed Nothing here yet! Signed Retainer D…" at bounding box center [458, 69] width 168 height 548
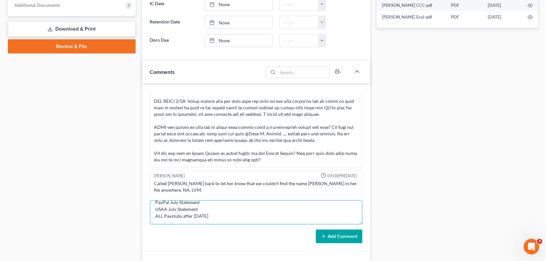
click at [209, 219] on textarea "JJO tasked me to reach out to Amina Dunn for the following: Cash App July State…" at bounding box center [256, 213] width 213 height 24
click at [198, 213] on textarea "JJO tasked me to reach out to Amina Dunn for the following: Cash App July State…" at bounding box center [256, 213] width 213 height 24
paste textarea "from 5/17/25-end of July"
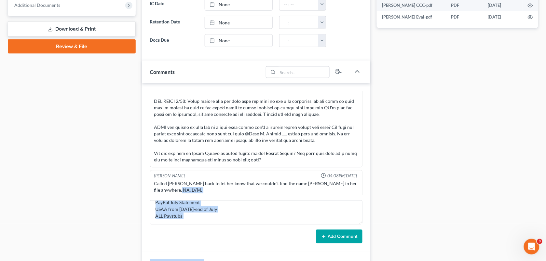
scroll to position [375, 0]
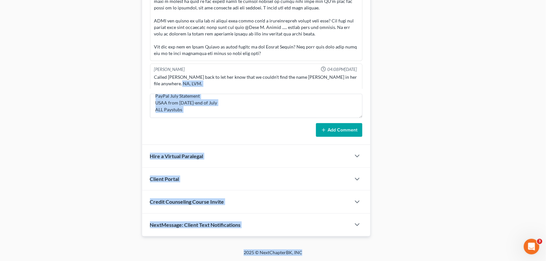
drag, startPoint x: 210, startPoint y: 187, endPoint x: 325, endPoint y: 282, distance: 149.1
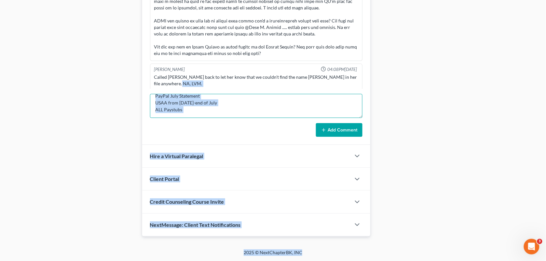
click at [196, 115] on textarea "JJO tasked me to reach out to Amina Dunn for the following: Cash App July State…" at bounding box center [256, 106] width 213 height 24
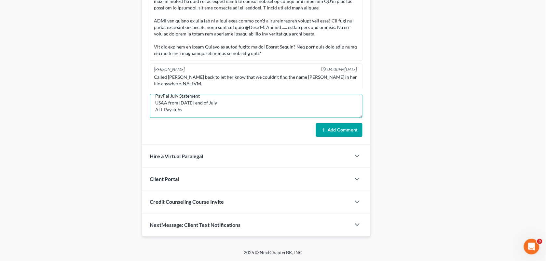
paste textarea "after 7/5/25"
type textarea "JJO tasked me to reach out to Amina Dunn for the following: Cash App July State…"
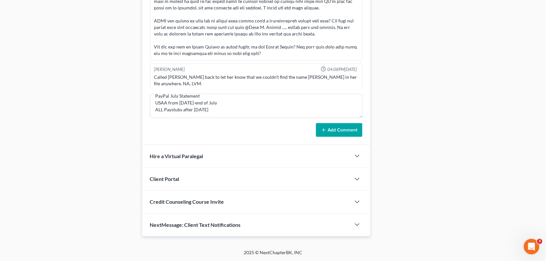
click at [330, 129] on button "Add Comment" at bounding box center [339, 130] width 47 height 14
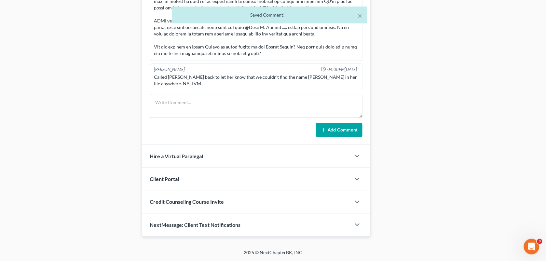
scroll to position [1332, 0]
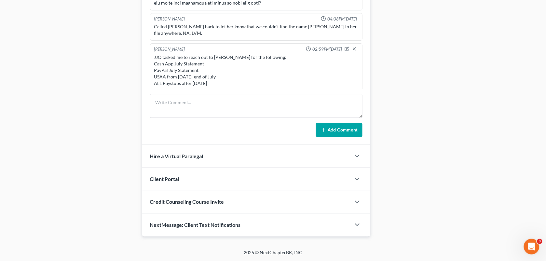
click at [217, 138] on div "Richard Prunick 01:46PM, 07/09/2025 Did eval with amina, 44500 in GUS 2 cars th…" at bounding box center [256, 61] width 229 height 168
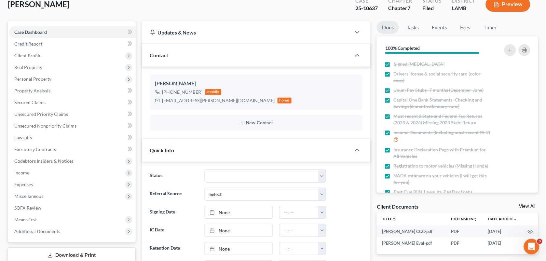
scroll to position [0, 0]
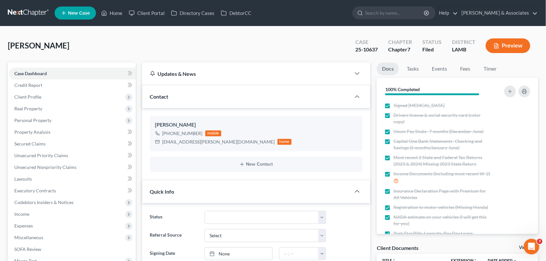
click at [239, 48] on div "Dunn, Amina Upgraded Case 25-10637 Chapter Chapter 7 Status Filed District LAMB…" at bounding box center [273, 48] width 531 height 28
drag, startPoint x: 201, startPoint y: 131, endPoint x: 169, endPoint y: 132, distance: 32.2
click at [169, 132] on div "+1 (225) 454-5903 mobile" at bounding box center [223, 133] width 137 height 8
copy div "(225) 454-5903"
click at [203, 93] on div "Contact" at bounding box center [246, 96] width 209 height 22
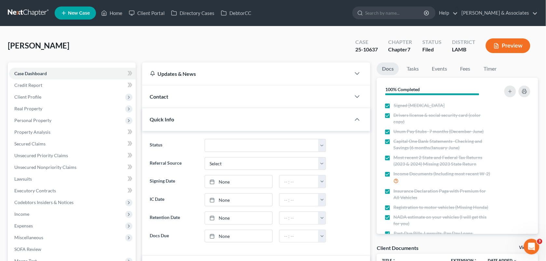
click at [199, 93] on div "Contact" at bounding box center [246, 96] width 209 height 22
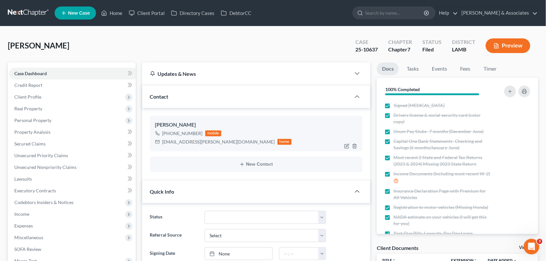
drag, startPoint x: 199, startPoint y: 132, endPoint x: 169, endPoint y: 134, distance: 30.0
click at [169, 134] on div "+1 (225) 454-5903" at bounding box center [182, 133] width 40 height 7
copy div "225) 454-5903"
click at [235, 54] on div "Dunn, Amina Upgraded Case 25-10637 Chapter Chapter 7 Status Filed District LAMB…" at bounding box center [273, 48] width 531 height 28
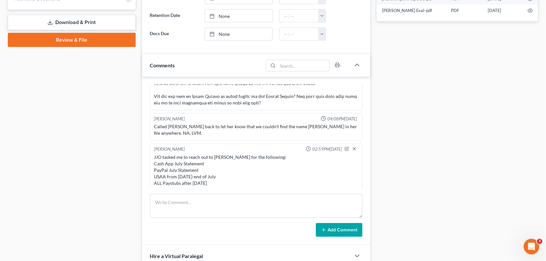
scroll to position [269, 0]
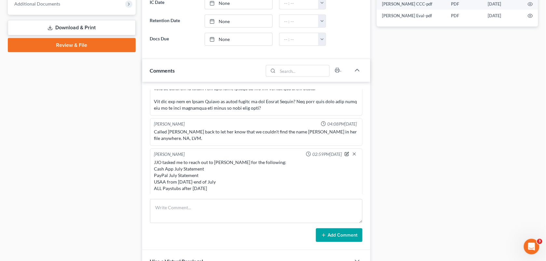
click at [345, 153] on icon "button" at bounding box center [347, 154] width 5 height 5
click at [339, 146] on div "Chelsea Prunick Prunick 04:08PM, 07/30/2025 Called Amena back to let her know t…" at bounding box center [256, 133] width 213 height 28
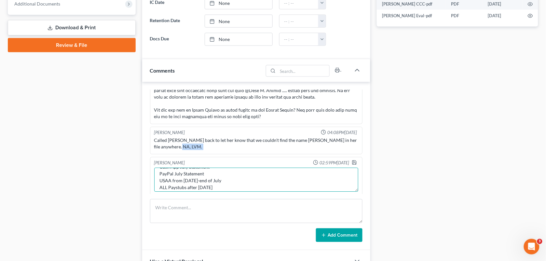
scroll to position [20, 0]
click at [270, 181] on textarea "JJO tasked me to reach out to Amina Dunn for the following: Cash App July State…" at bounding box center [256, 180] width 204 height 24
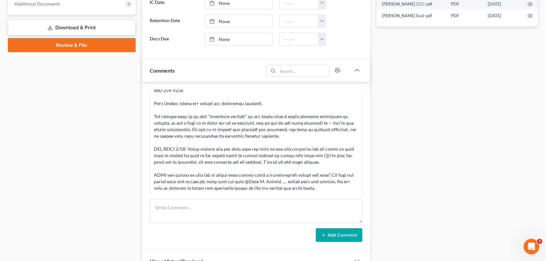
click at [400, 170] on div "Docs Tasks Events Fees Timer 100% Completed Nothing here yet! Signed Retainer D…" at bounding box center [458, 68] width 168 height 548
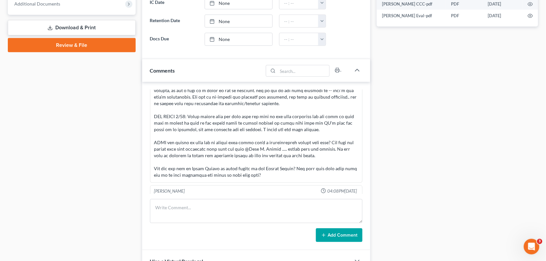
scroll to position [1324, 0]
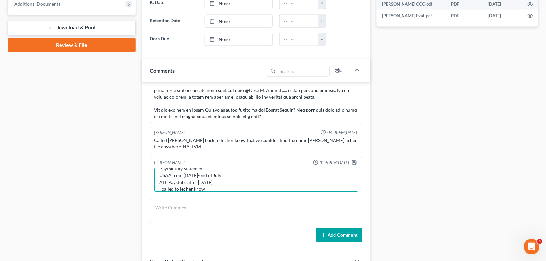
click at [241, 190] on textarea "JJO tasked me to reach out to Amina Dunn for the following: Cash App July State…" at bounding box center [256, 180] width 204 height 24
paste textarea "she said she sent 5 days ago- Capital One, Paypal, 2 letters that she received …"
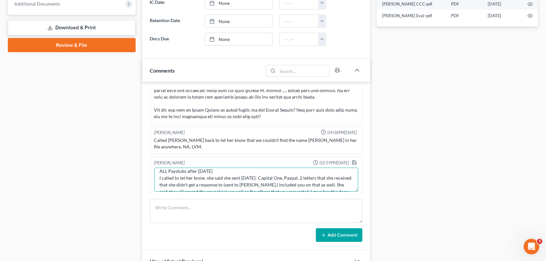
scroll to position [49, 0]
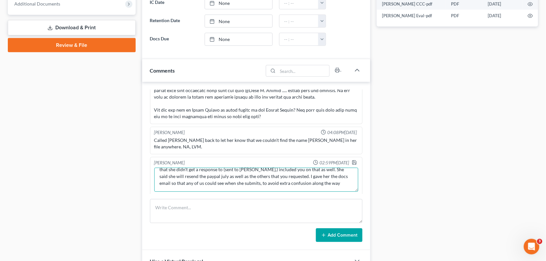
click at [339, 168] on textarea "JJO tasked me to reach out to Amina Dunn for the following: Cash App July State…" at bounding box center [256, 180] width 204 height 24
click at [246, 182] on textarea "JJO tasked me to reach out to Amina Dunn for the following: Cash App July State…" at bounding box center [256, 180] width 204 height 24
click at [246, 178] on textarea "JJO tasked me to reach out to Amina Dunn for the following: Cash App July State…" at bounding box center [256, 180] width 204 height 24
click at [312, 186] on textarea "JJO tasked me to reach out to Amina Dunn for the following: Cash App July State…" at bounding box center [256, 180] width 204 height 24
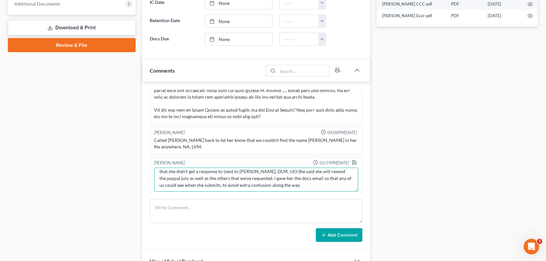
type textarea "JJO tasked me to reach out to Amina Dunn for the following: Cash App July State…"
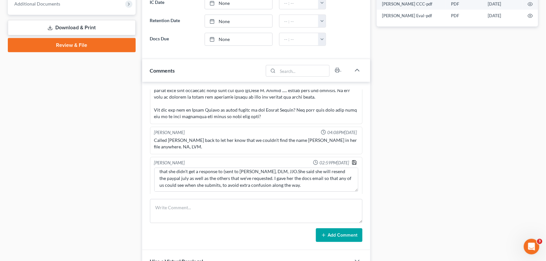
click at [354, 163] on polyline "button" at bounding box center [355, 164] width 2 height 2
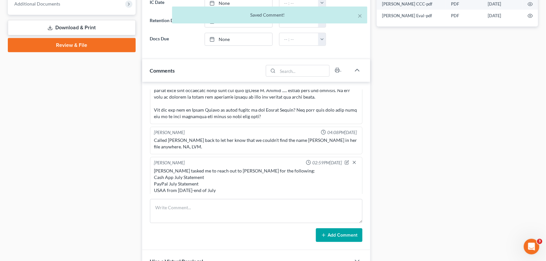
scroll to position [1358, 0]
